Goal: Navigation & Orientation: Find specific page/section

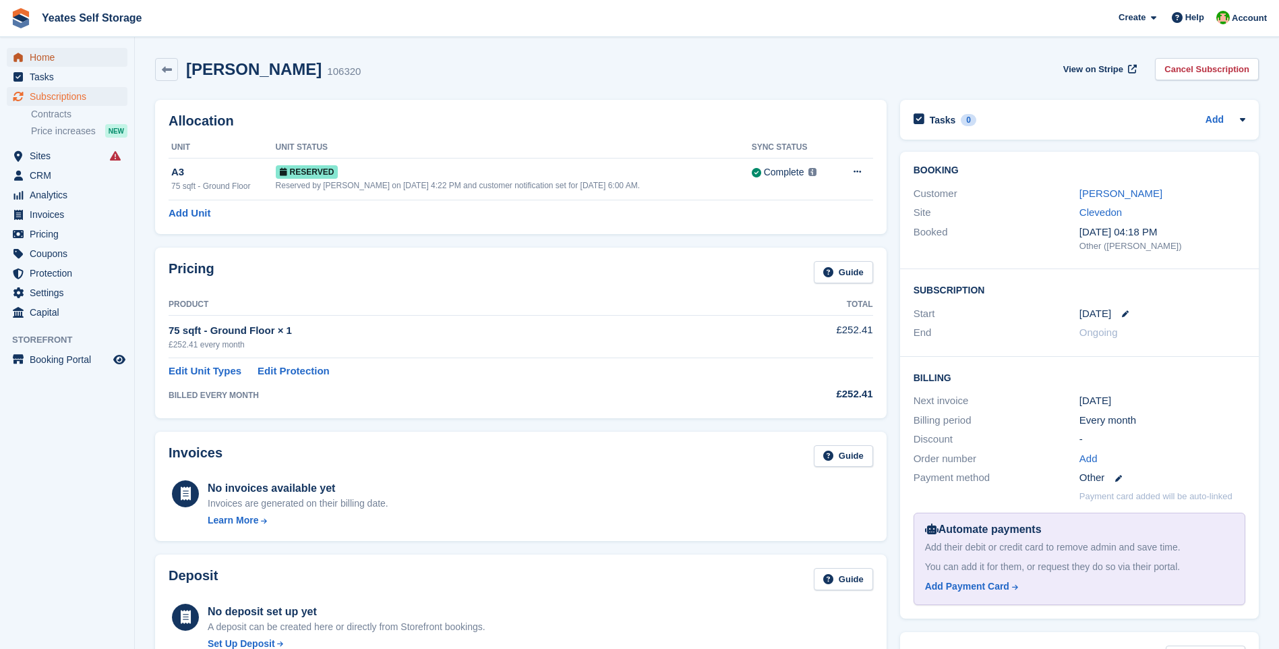
click at [47, 59] on span "Home" at bounding box center [70, 57] width 81 height 19
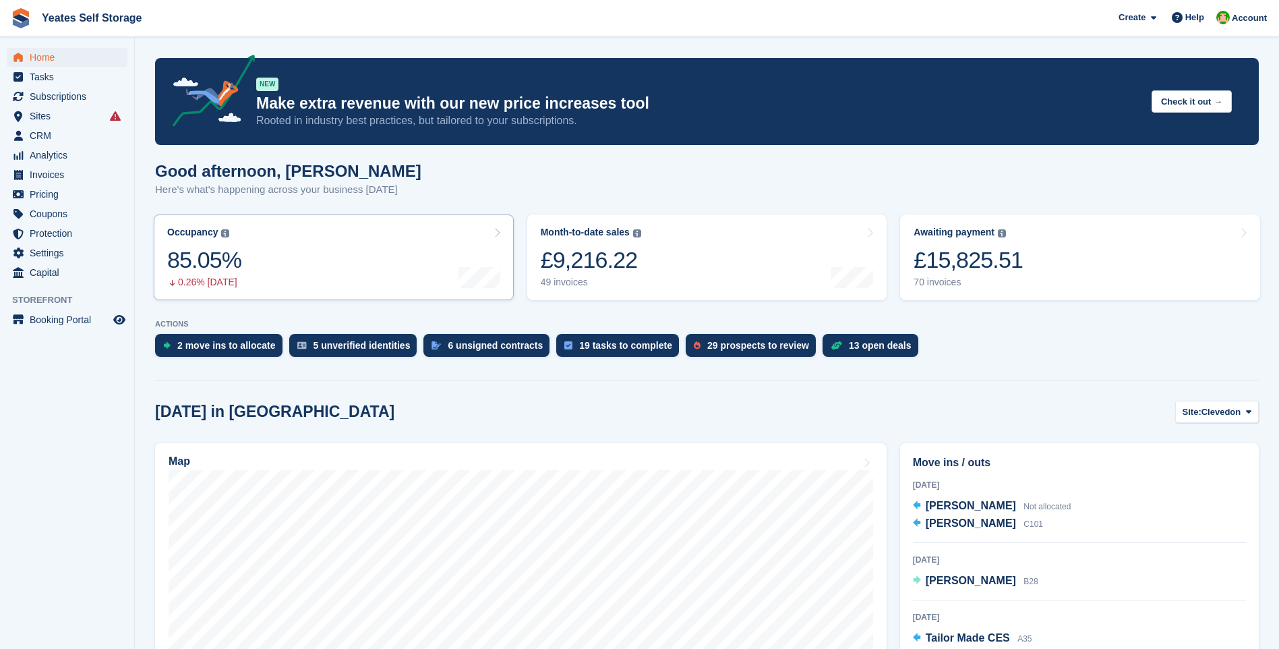
click at [397, 266] on link "Occupancy The percentage of all currently allocated units in terms of area. Inc…" at bounding box center [334, 257] width 360 height 86
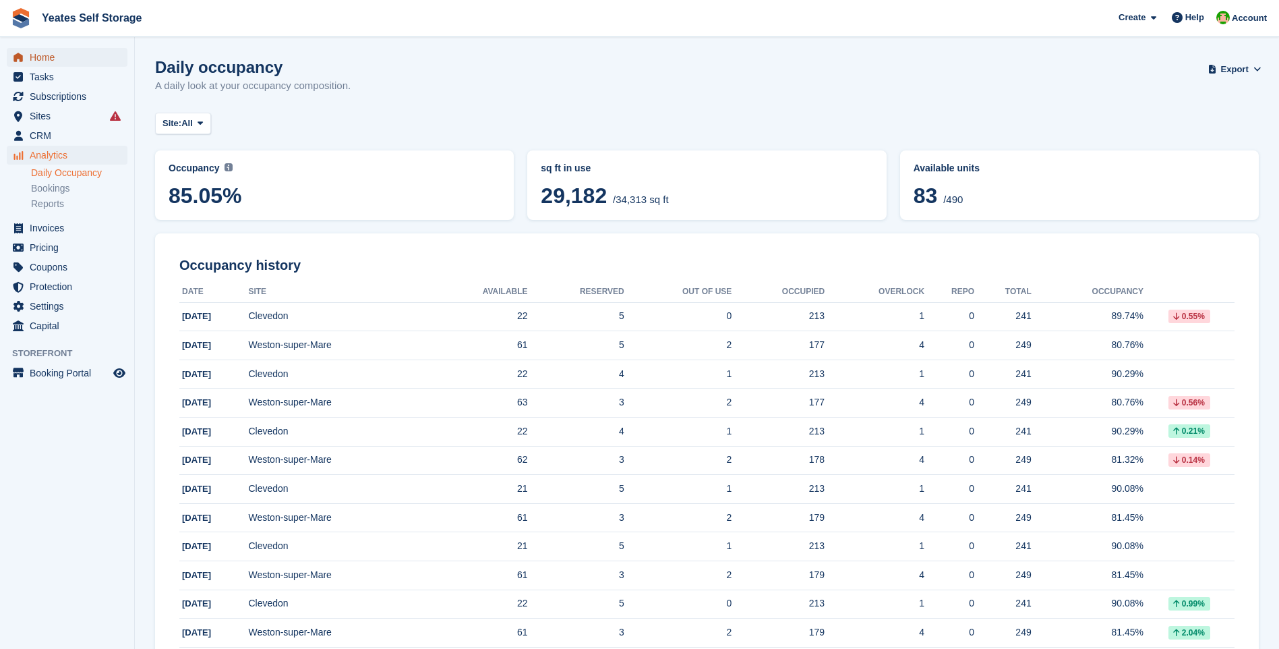
click at [51, 56] on span "Home" at bounding box center [70, 57] width 81 height 19
